Goal: Information Seeking & Learning: Learn about a topic

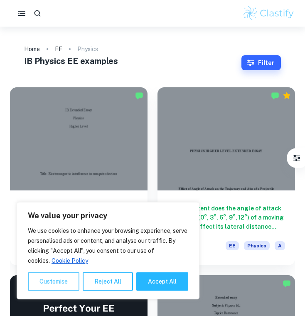
click at [50, 278] on button "Customise" at bounding box center [54, 281] width 52 height 18
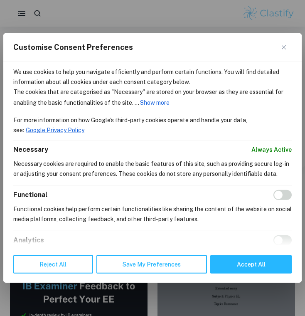
scroll to position [12, 0]
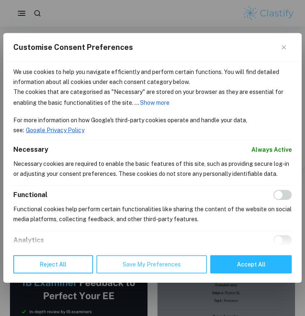
click at [172, 261] on button "Save My Preferences" at bounding box center [151, 264] width 111 height 18
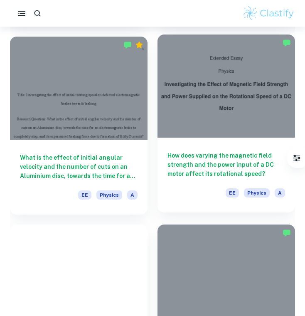
scroll to position [440, 0]
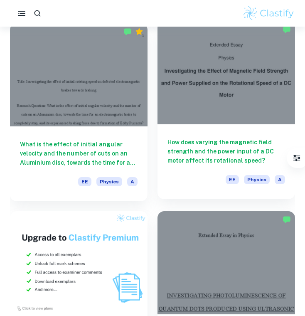
click at [213, 98] on div at bounding box center [227, 72] width 138 height 103
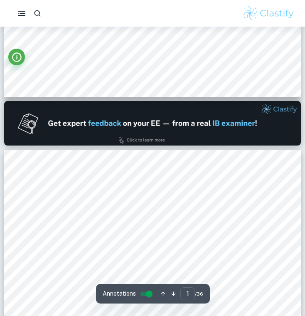
type input "2"
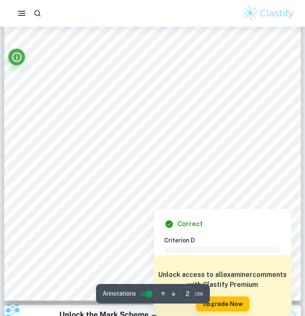
scroll to position [634, 0]
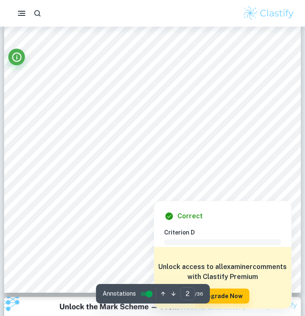
click at [213, 94] on div at bounding box center [153, 94] width 208 height 20
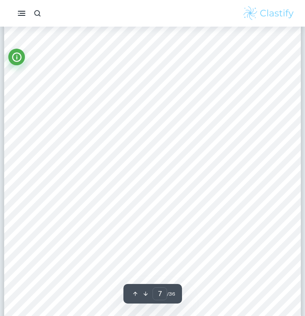
scroll to position [2628, 0]
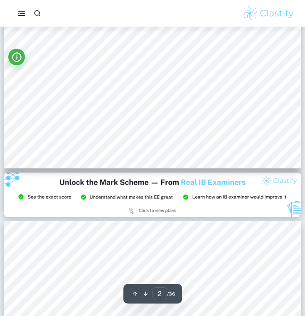
type input "1"
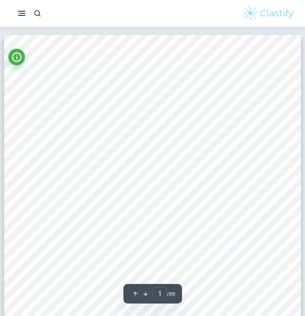
scroll to position [0, 0]
